Goal: Task Accomplishment & Management: Use online tool/utility

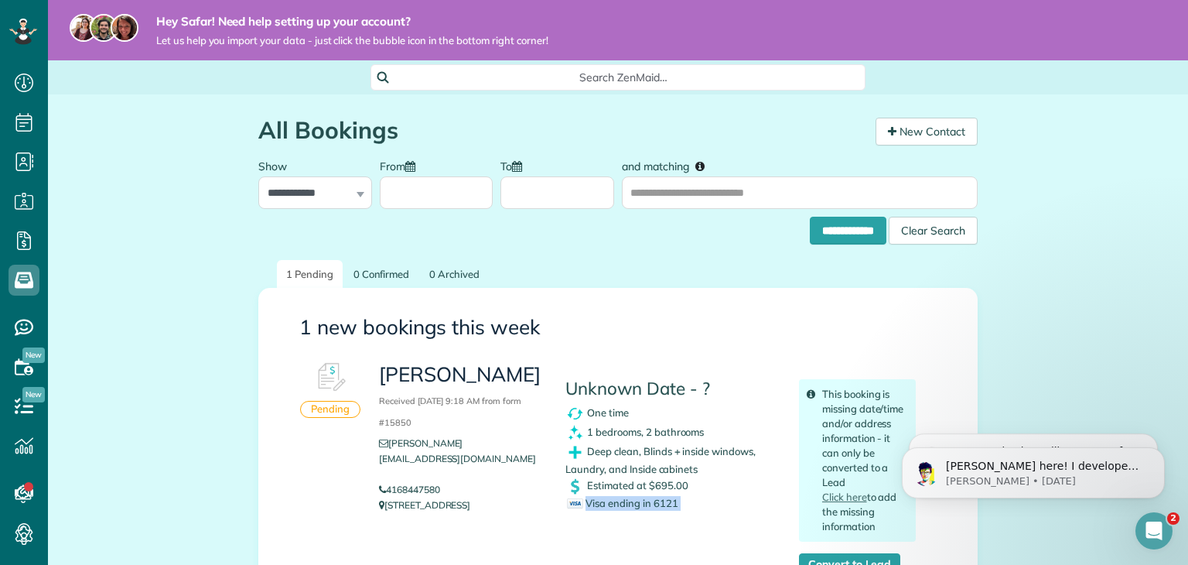
scroll to position [206, 0]
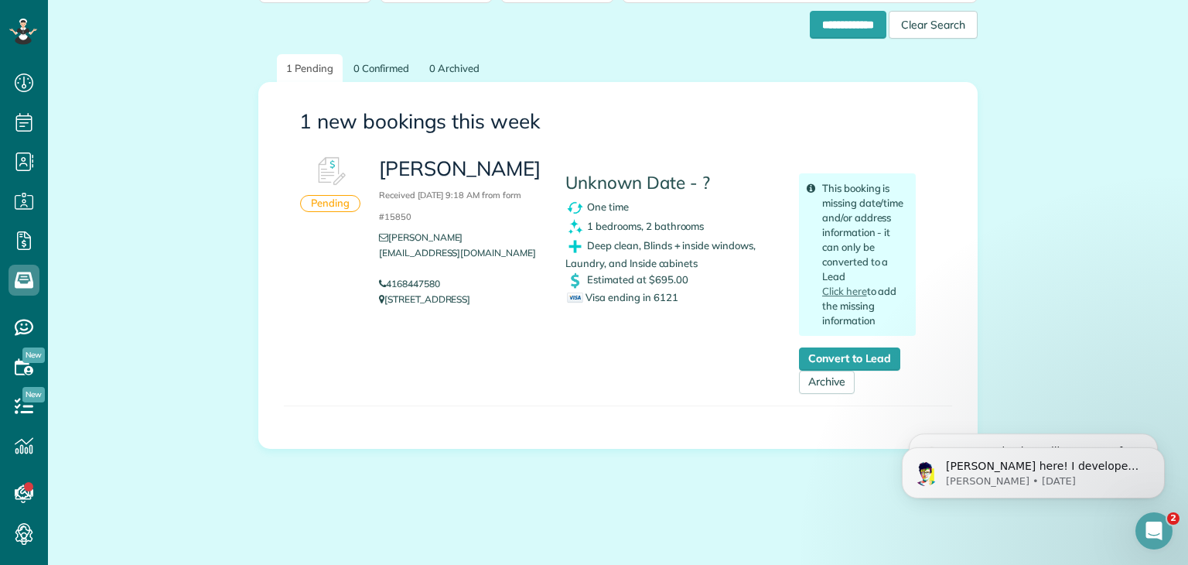
click at [683, 83] on div "1 new bookings this week Pending [PERSON_NAME] Received [DATE] 9:18 AM from for…" at bounding box center [617, 265] width 719 height 367
click at [847, 285] on link "Click here" at bounding box center [844, 291] width 45 height 12
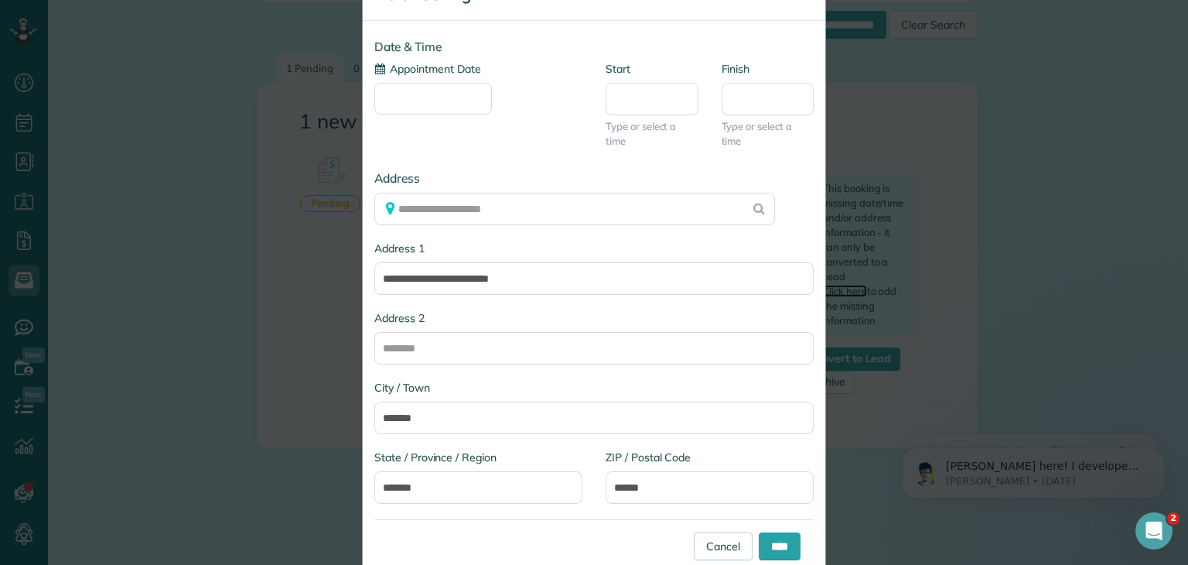
scroll to position [59, 0]
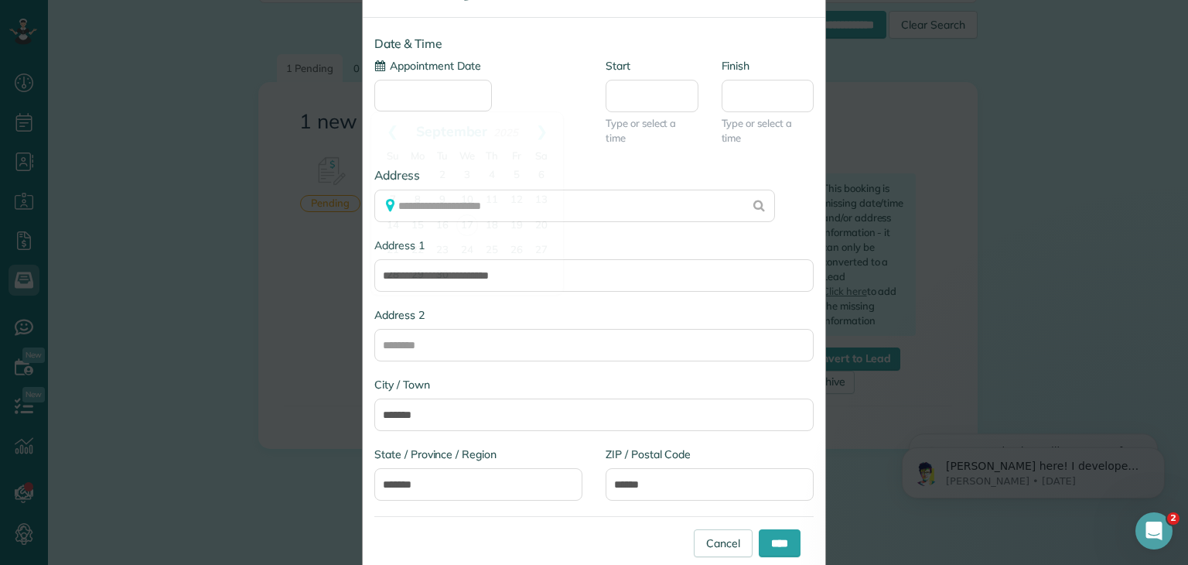
click at [481, 97] on input "Appointment Date" at bounding box center [433, 96] width 118 height 32
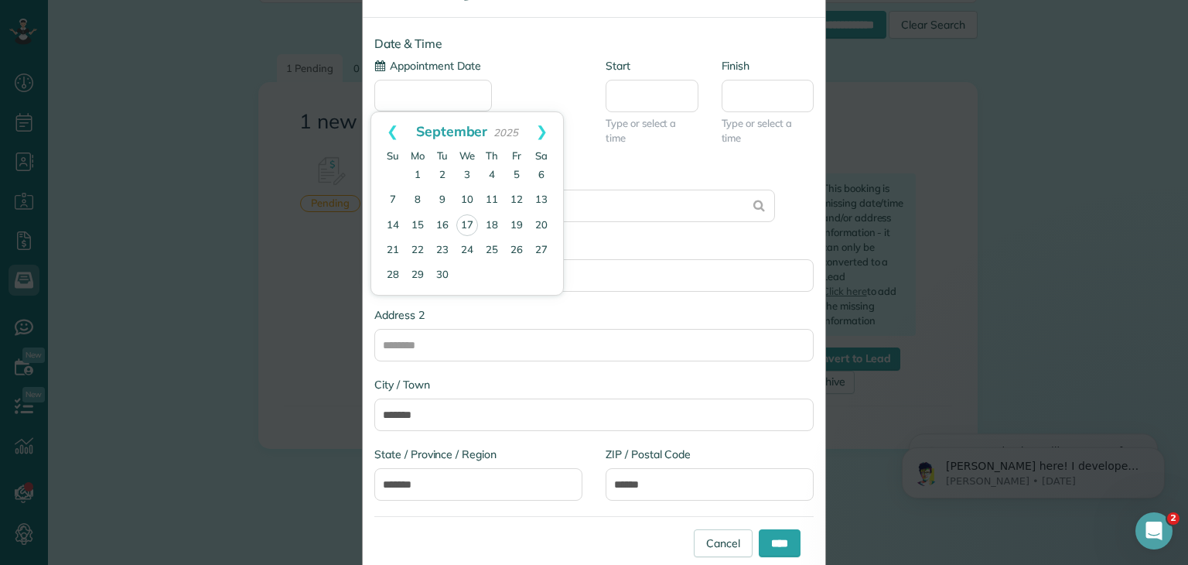
type input "**********"
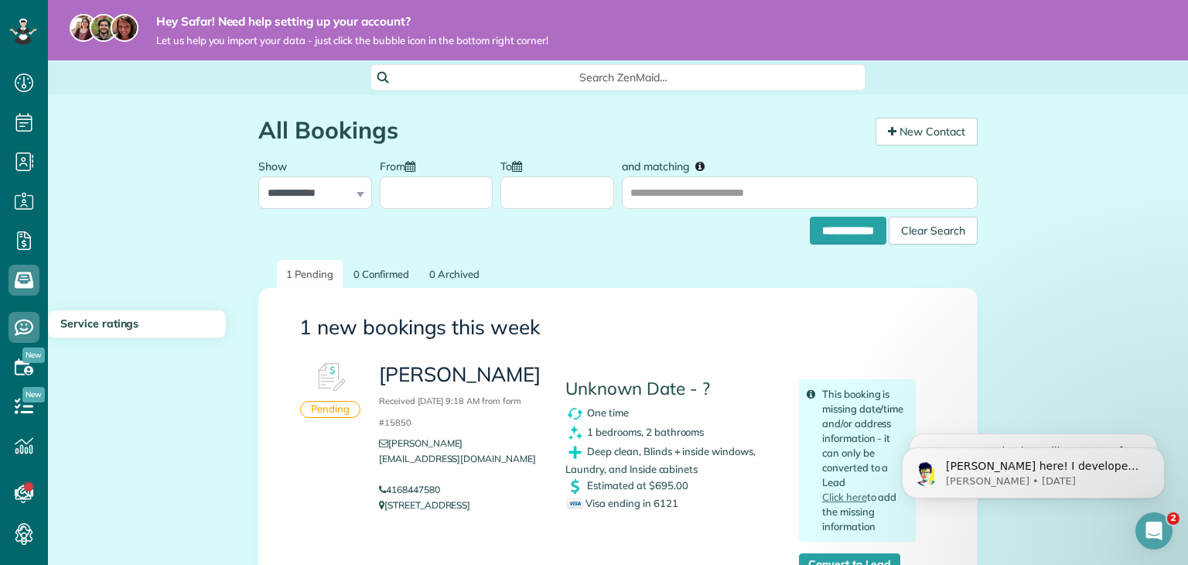
scroll to position [183, 0]
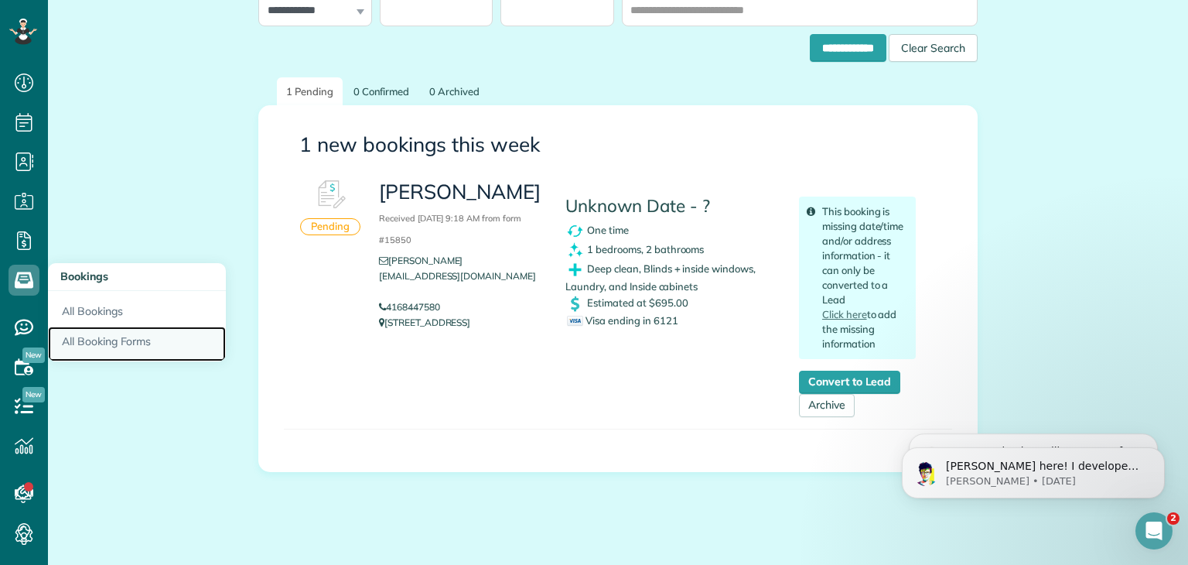
click at [102, 334] on link "All Booking Forms" at bounding box center [137, 344] width 178 height 36
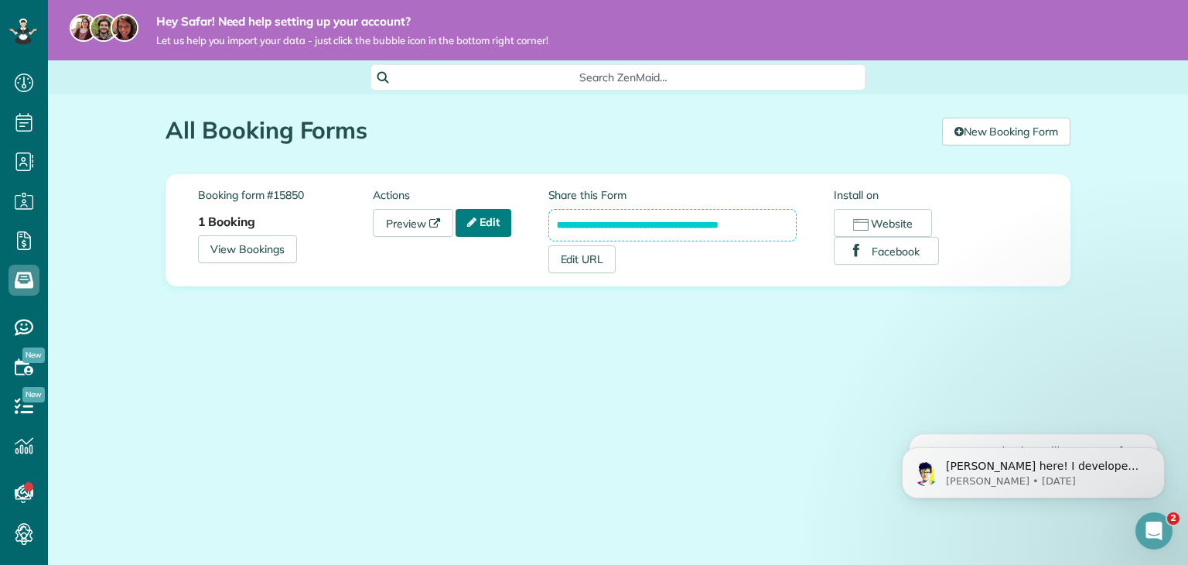
click at [507, 227] on link "Edit" at bounding box center [484, 223] width 56 height 28
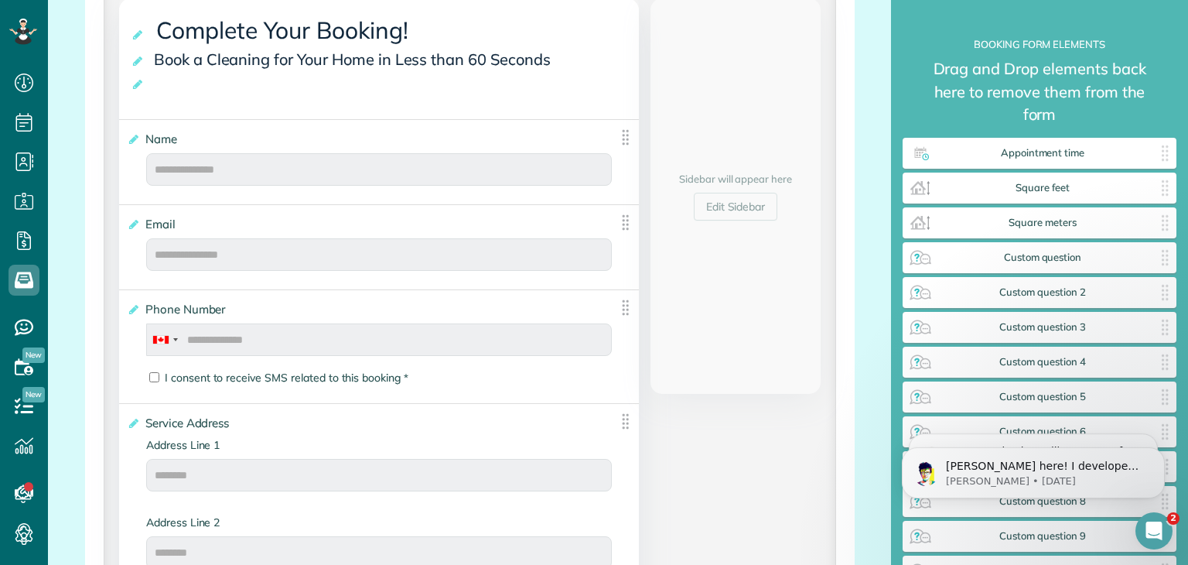
scroll to position [340, 0]
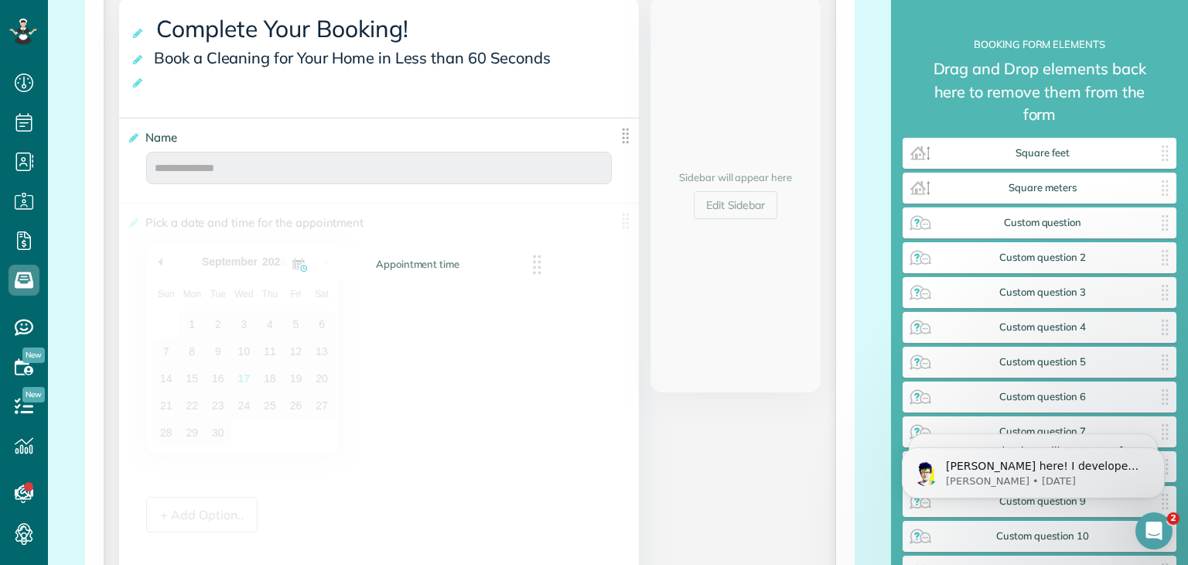
drag, startPoint x: 1003, startPoint y: 152, endPoint x: 378, endPoint y: 261, distance: 633.6
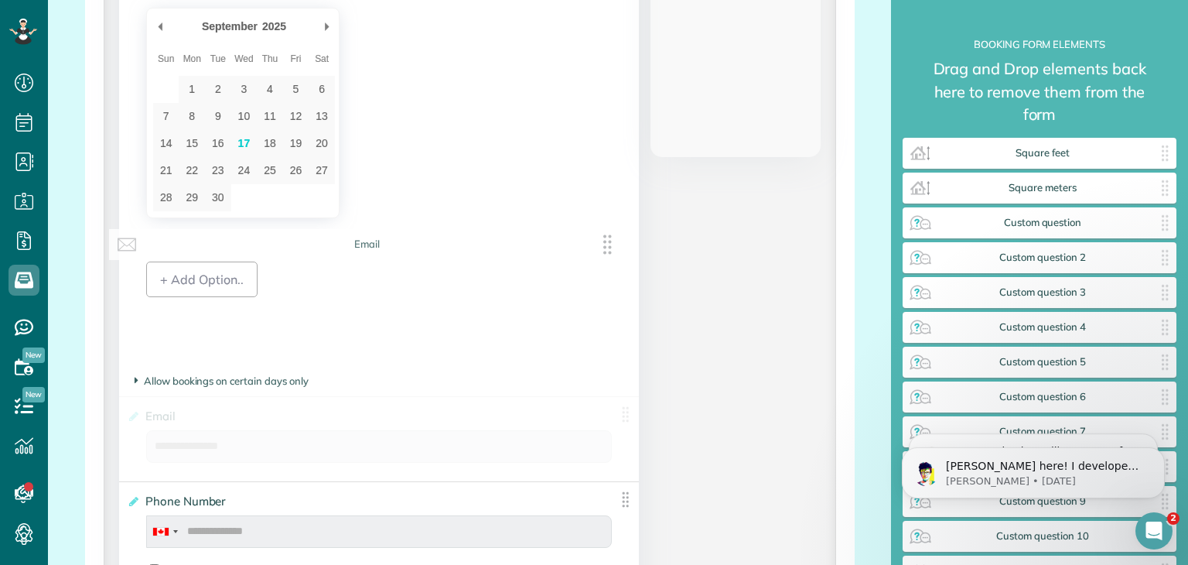
scroll to position [660, 0]
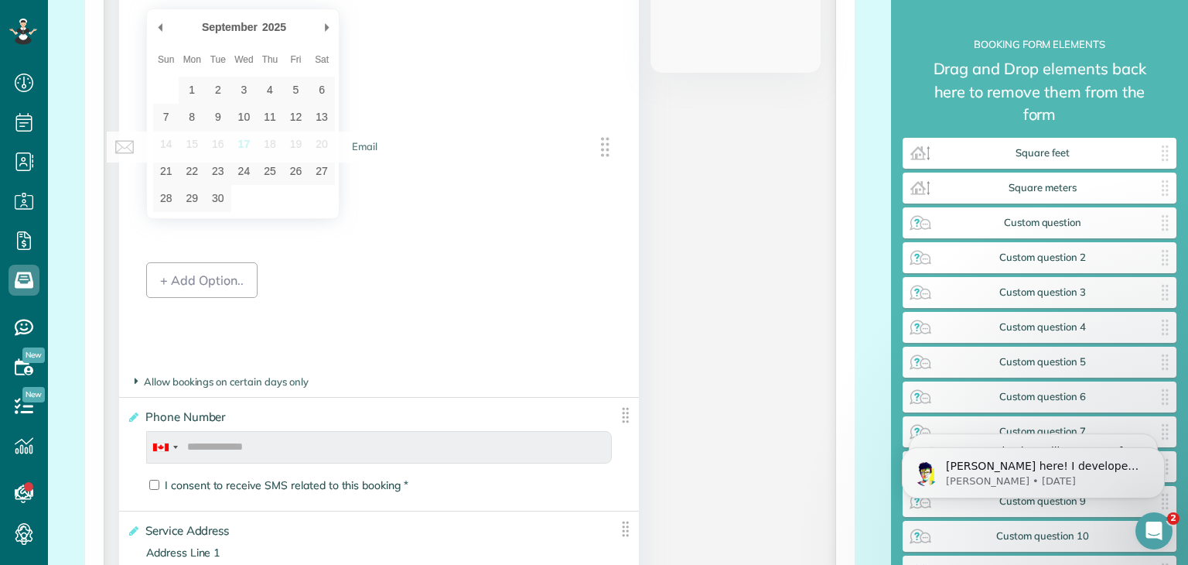
drag, startPoint x: 620, startPoint y: 419, endPoint x: 607, endPoint y: 140, distance: 278.8
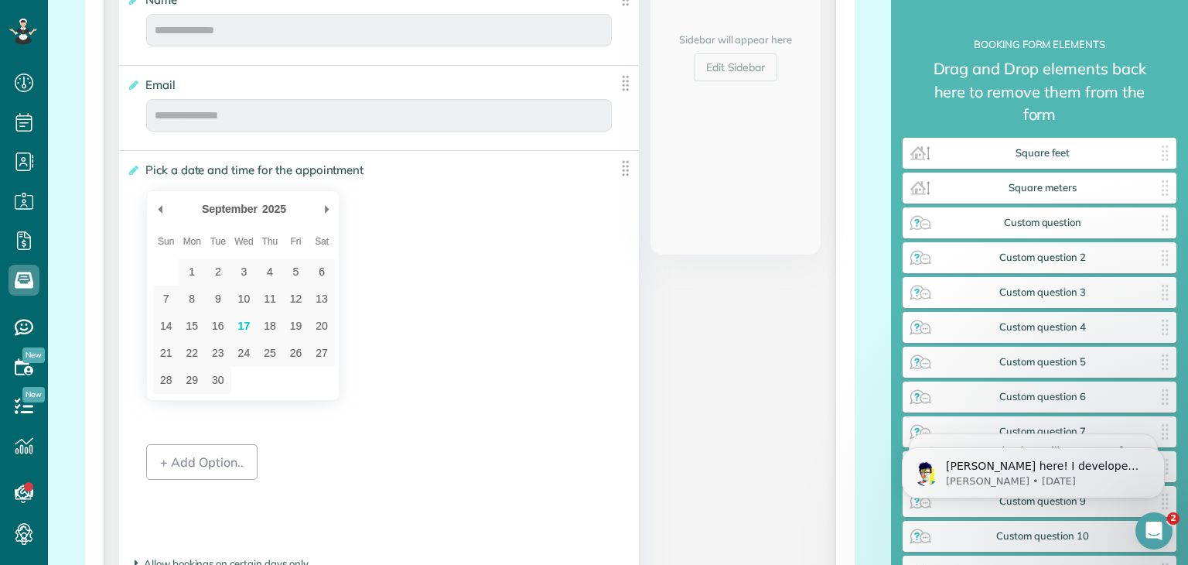
scroll to position [477, 0]
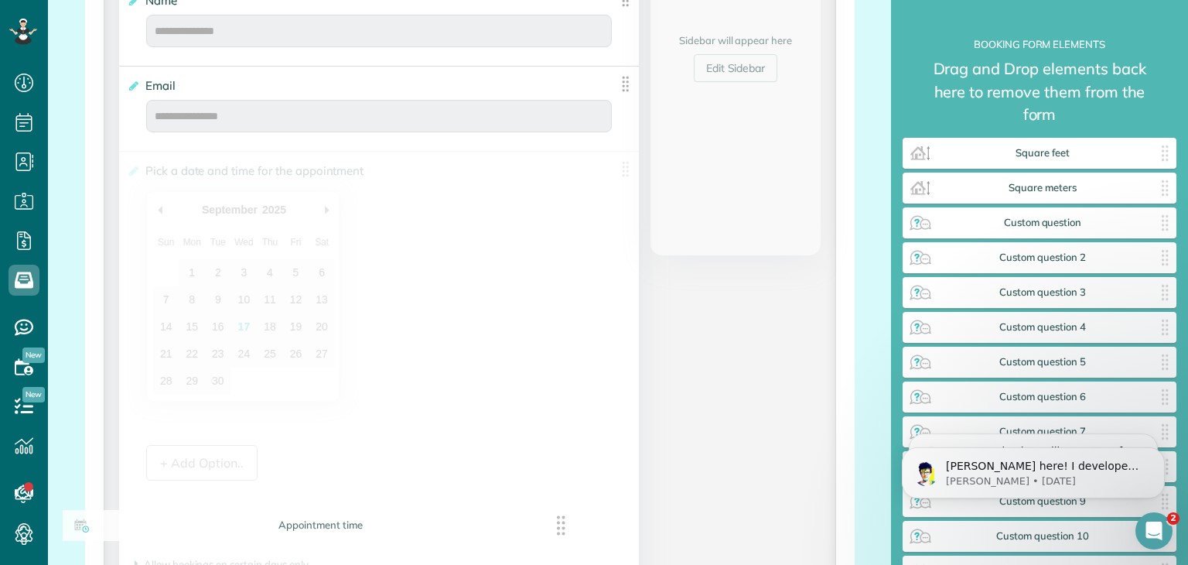
drag, startPoint x: 622, startPoint y: 162, endPoint x: 566, endPoint y: 526, distance: 368.0
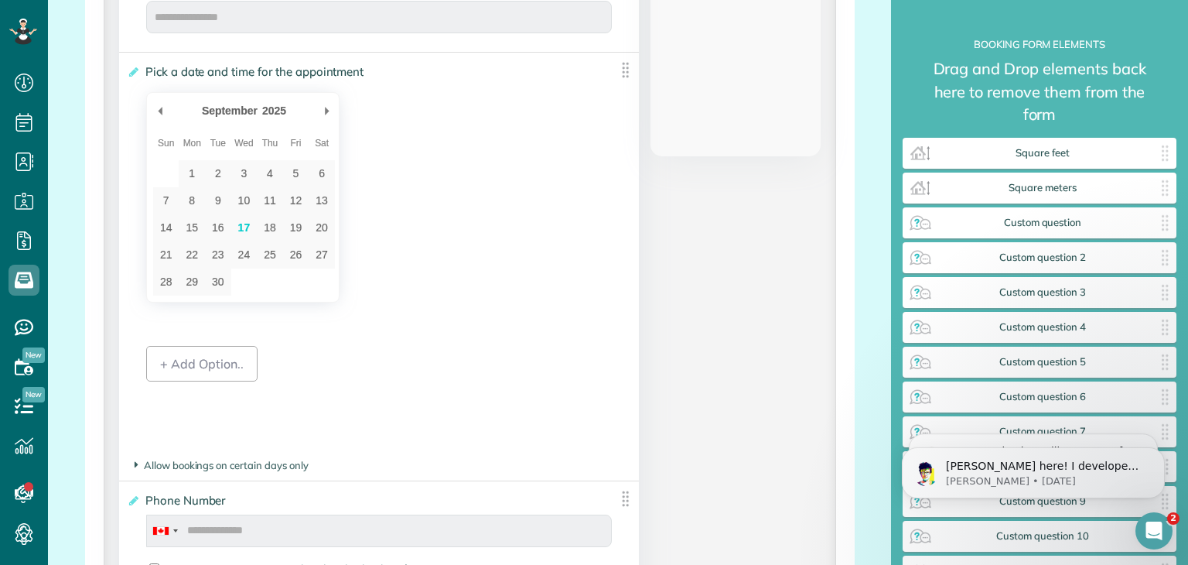
scroll to position [576, 0]
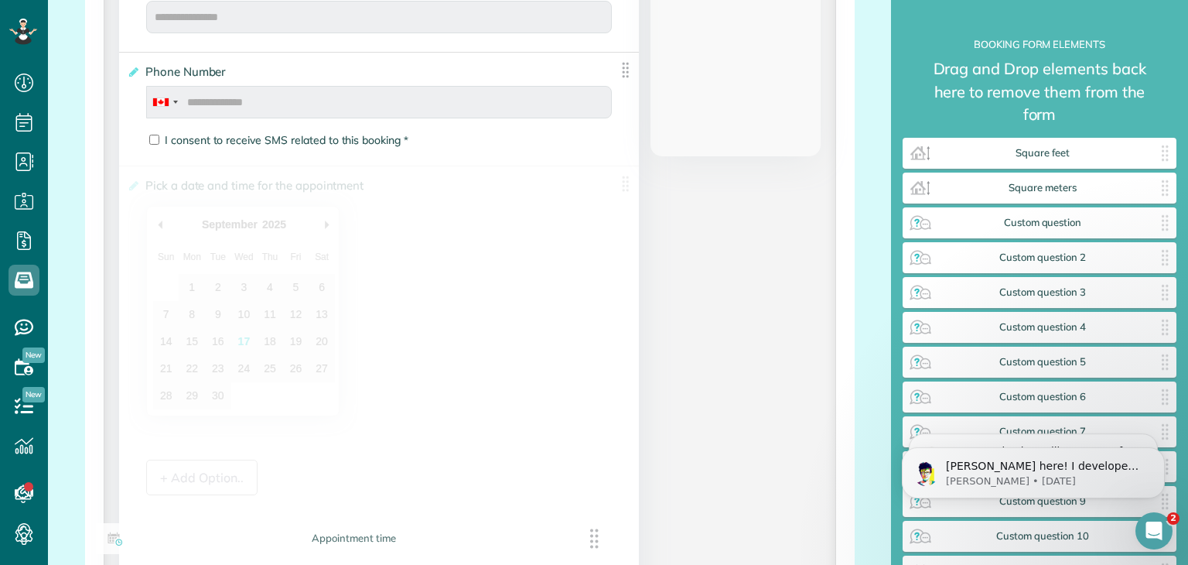
drag, startPoint x: 620, startPoint y: 67, endPoint x: 596, endPoint y: 553, distance: 486.4
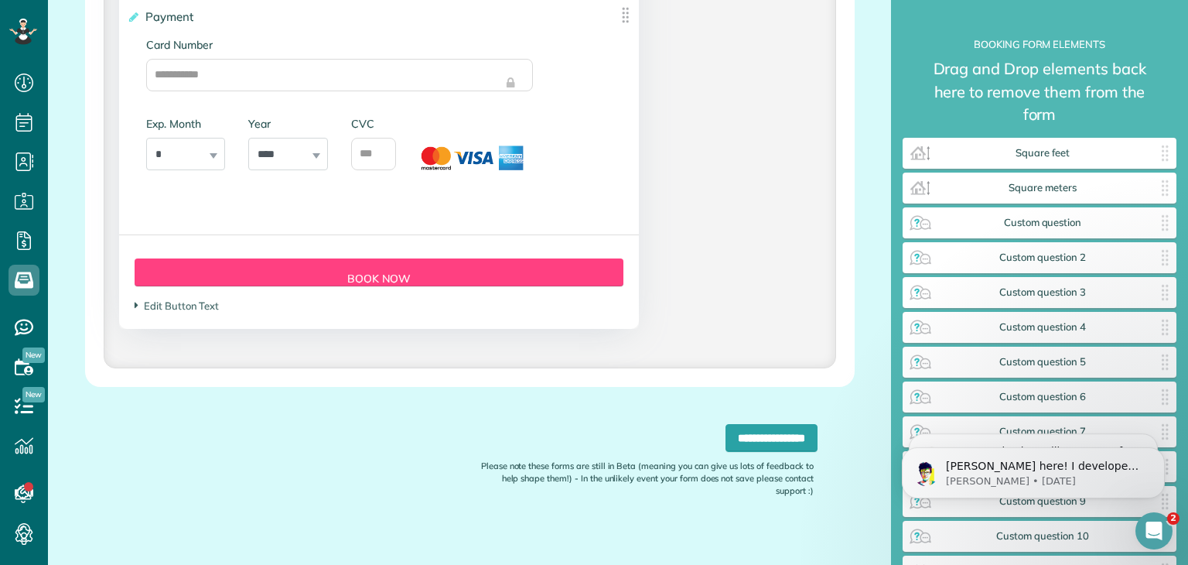
scroll to position [3190, 0]
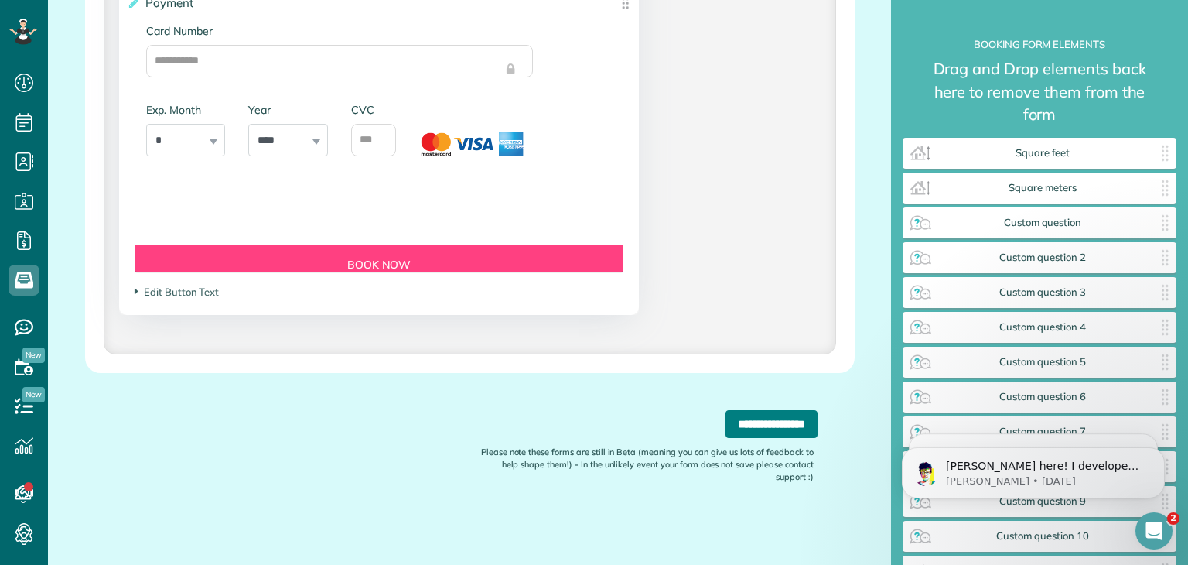
click at [744, 425] on input "**********" at bounding box center [772, 424] width 92 height 28
